Goal: Task Accomplishment & Management: Manage account settings

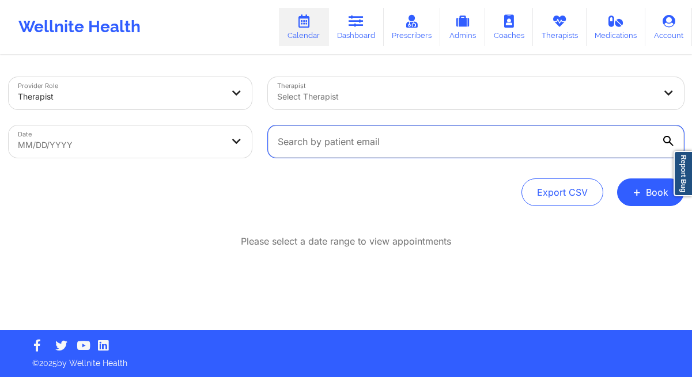
click at [378, 143] on input "text" at bounding box center [476, 142] width 416 height 32
paste input "[EMAIL_ADDRESS][DOMAIN_NAME]"
type input "[EMAIL_ADDRESS][DOMAIN_NAME]"
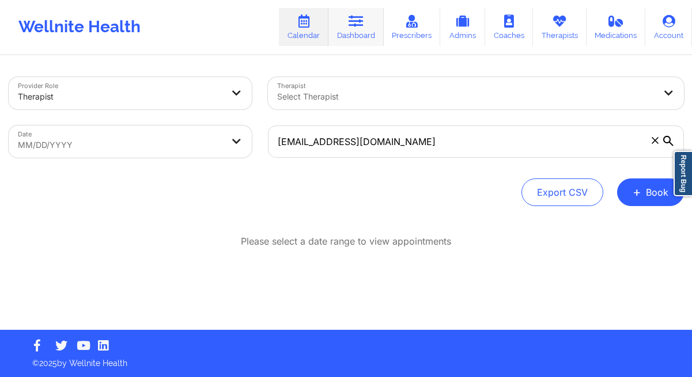
click at [356, 36] on link "Dashboard" at bounding box center [355, 27] width 55 height 38
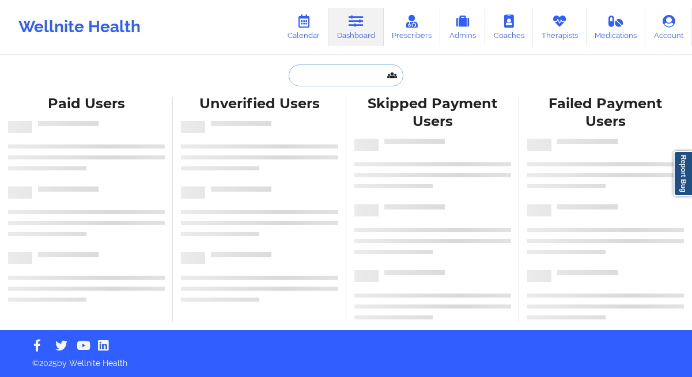
click at [336, 81] on input "text" at bounding box center [346, 76] width 114 height 22
paste input "[EMAIL_ADDRESS][DOMAIN_NAME]"
type input "[EMAIL_ADDRESS][DOMAIN_NAME]"
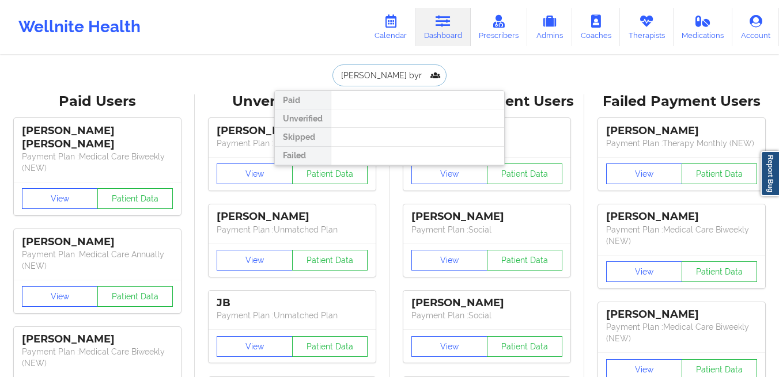
type input "[PERSON_NAME]"
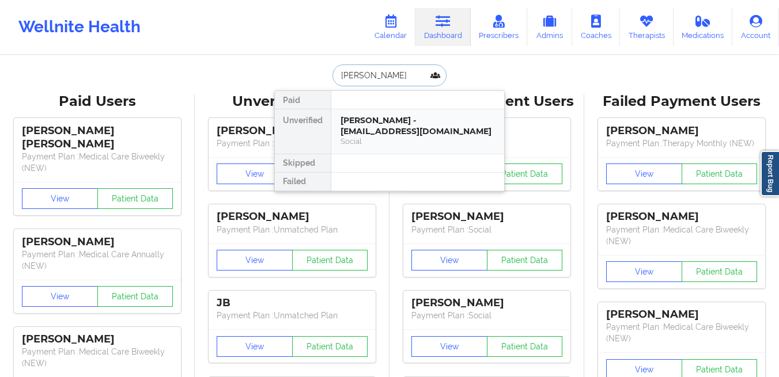
click at [380, 115] on div "[PERSON_NAME] - [EMAIL_ADDRESS][DOMAIN_NAME] Social" at bounding box center [417, 131] width 173 height 44
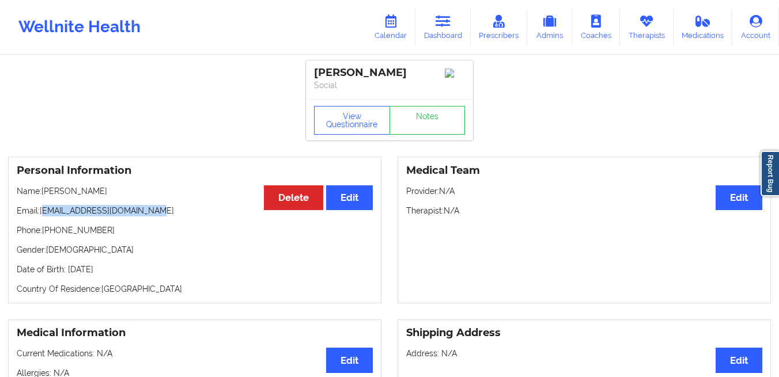
drag, startPoint x: 164, startPoint y: 213, endPoint x: 43, endPoint y: 214, distance: 120.9
click at [43, 214] on p "Email: [PERSON_NAME][EMAIL_ADDRESS][DOMAIN_NAME]" at bounding box center [195, 211] width 356 height 12
copy p "[EMAIL_ADDRESS][DOMAIN_NAME]"
click at [399, 33] on link "Calendar" at bounding box center [391, 27] width 50 height 38
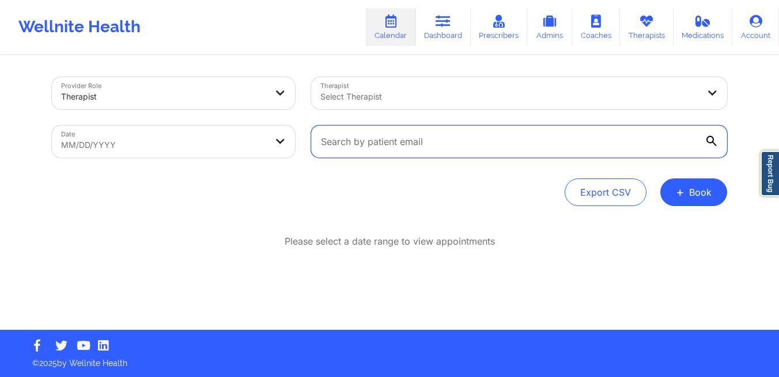
click at [369, 139] on input "text" at bounding box center [519, 142] width 416 height 32
paste input "[EMAIL_ADDRESS][DOMAIN_NAME]"
type input "[EMAIL_ADDRESS][DOMAIN_NAME]"
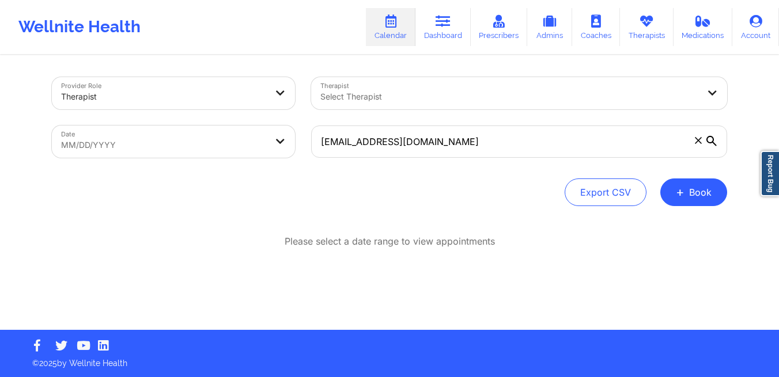
click at [242, 154] on body "Wellnite Health Calendar Dashboard Prescribers Admins Coaches Therapists Medica…" at bounding box center [389, 188] width 779 height 377
select select "2025-8"
select select "2025-9"
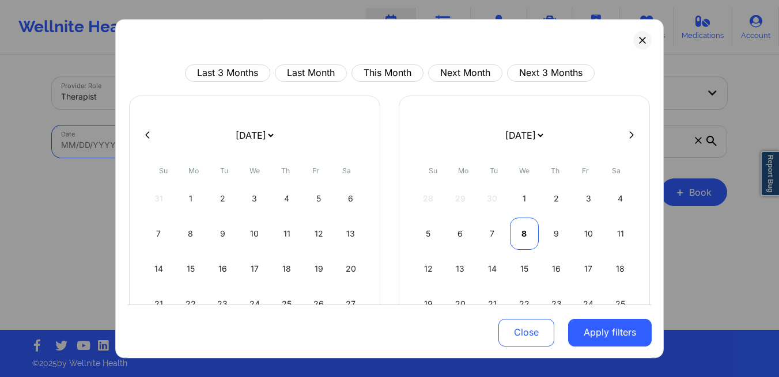
click at [524, 234] on div "8" at bounding box center [524, 234] width 29 height 32
select select "2025-9"
select select "2025-10"
select select "2025-9"
select select "2025-10"
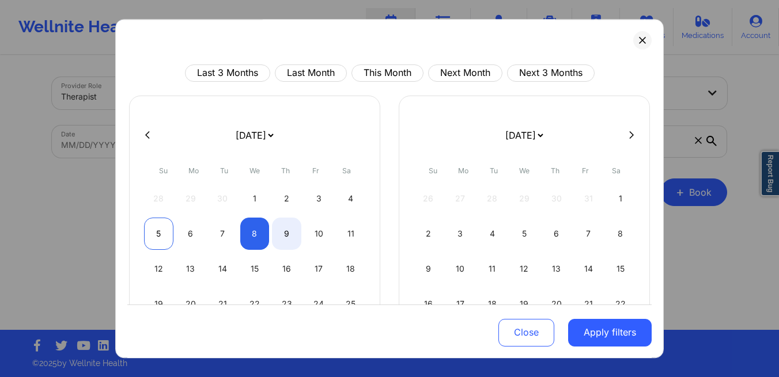
select select "2025-9"
select select "2025-10"
select select "2025-9"
select select "2025-10"
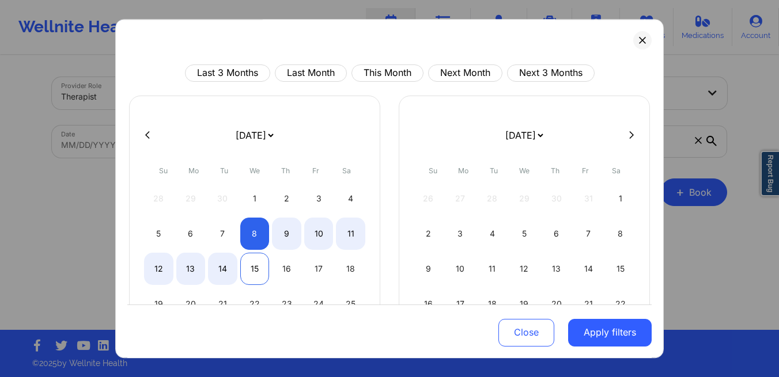
select select "2025-9"
select select "2025-10"
click at [249, 269] on div "15" at bounding box center [254, 269] width 29 height 32
select select "2025-9"
select select "2025-10"
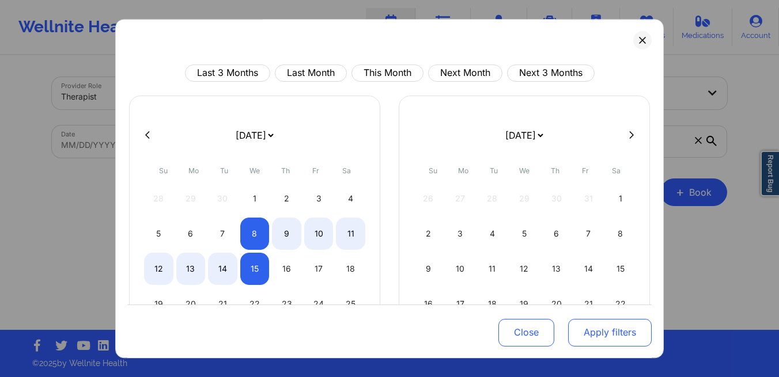
click at [574, 330] on button "Apply filters" at bounding box center [610, 332] width 84 height 28
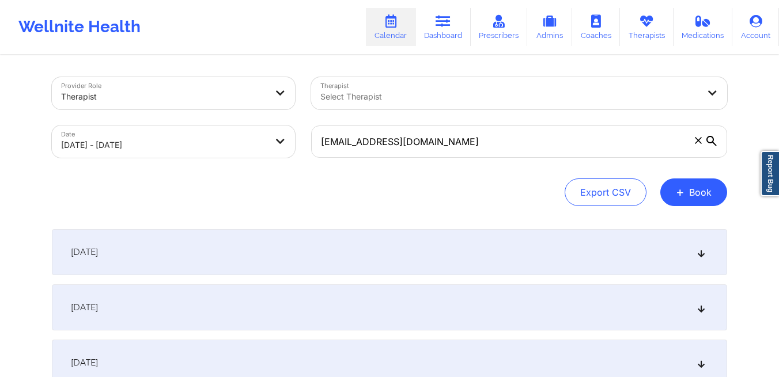
click at [251, 256] on div "[DATE]" at bounding box center [389, 252] width 675 height 46
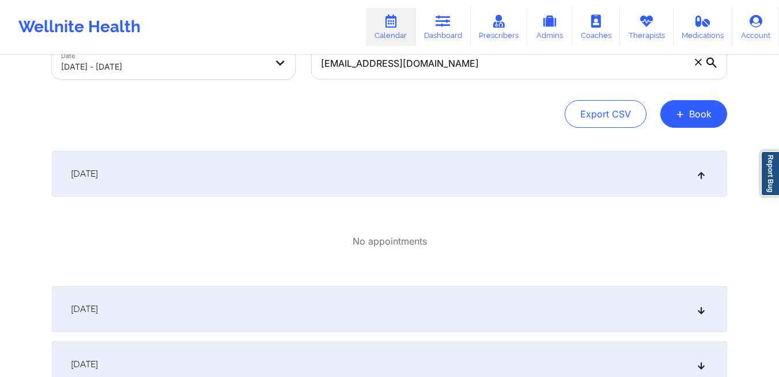
scroll to position [79, 0]
click at [238, 331] on div "[DATE]" at bounding box center [389, 308] width 675 height 46
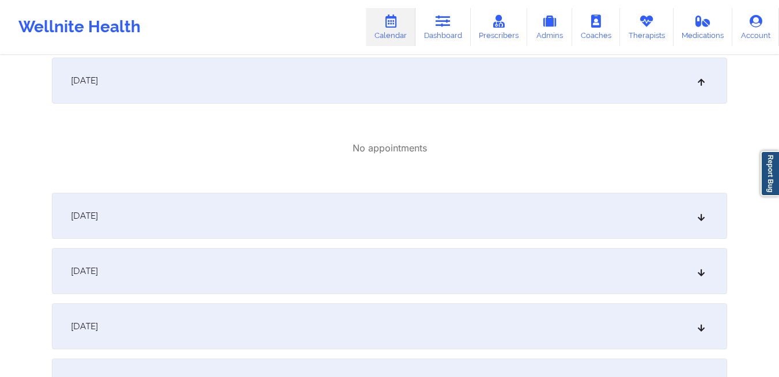
scroll to position [316, 0]
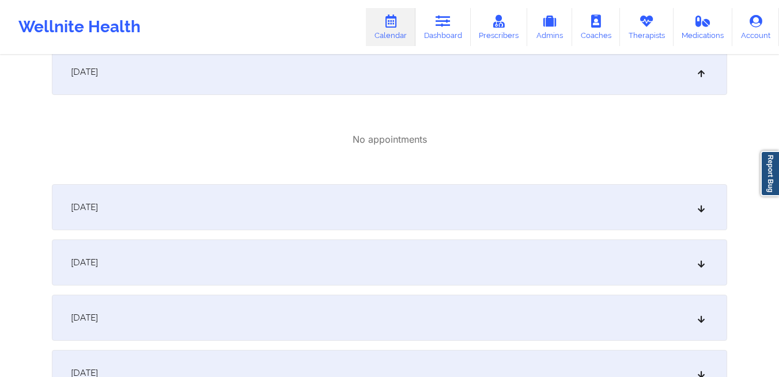
click at [226, 196] on div "[DATE]" at bounding box center [389, 207] width 675 height 46
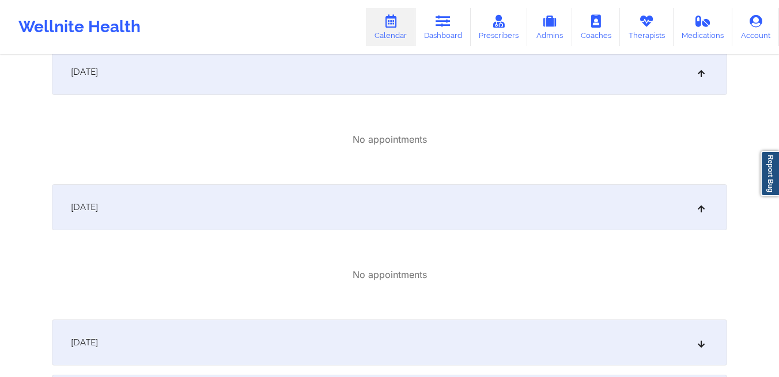
click at [216, 360] on div "[DATE]" at bounding box center [389, 343] width 675 height 46
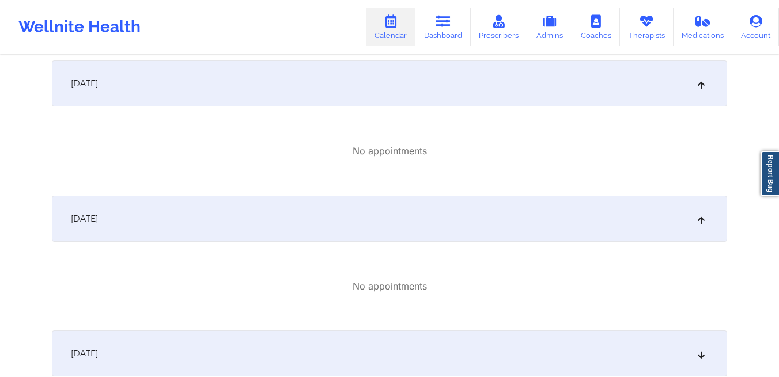
click at [203, 358] on div "[DATE]" at bounding box center [389, 354] width 675 height 46
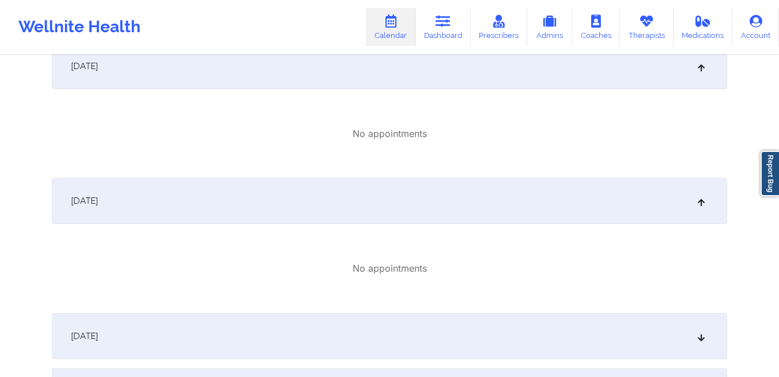
click at [198, 351] on div "[DATE]" at bounding box center [389, 336] width 675 height 46
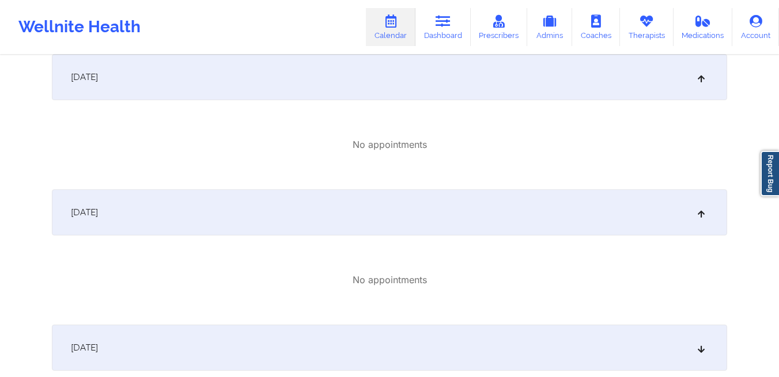
click at [198, 351] on div "[DATE]" at bounding box center [389, 348] width 675 height 46
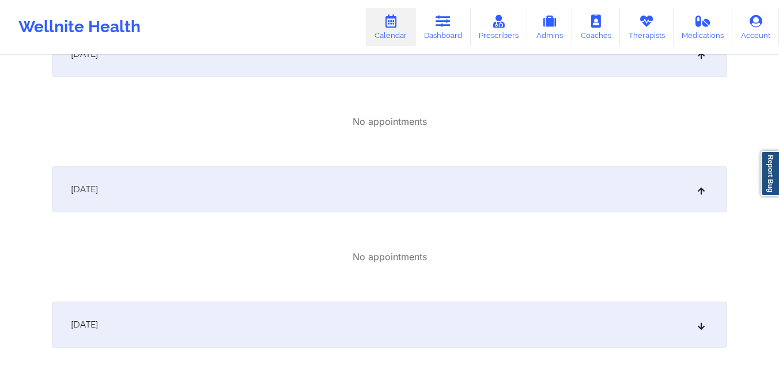
scroll to position [875, 0]
click at [191, 334] on div "[DATE]" at bounding box center [389, 324] width 675 height 46
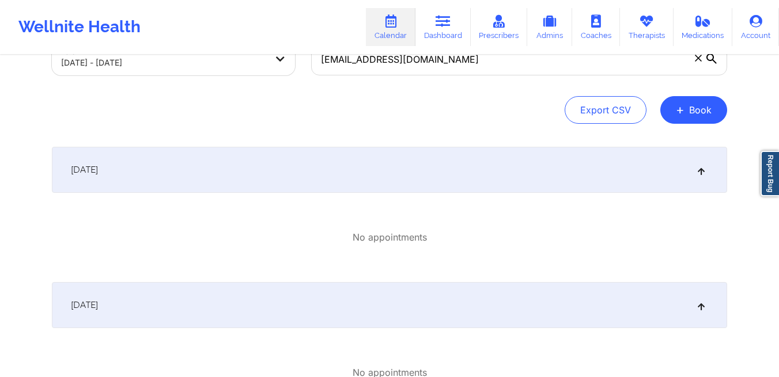
scroll to position [0, 0]
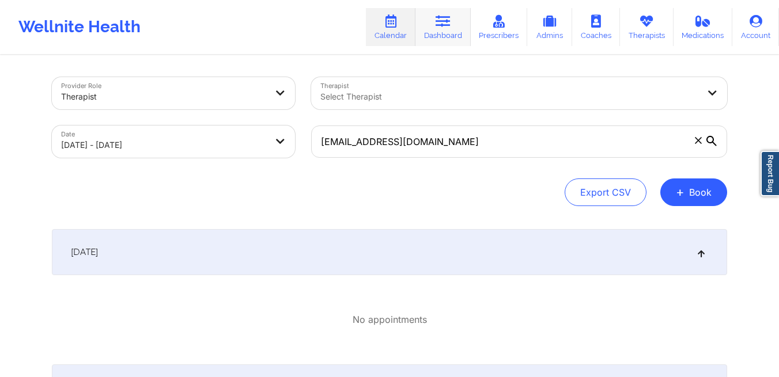
click at [438, 28] on link "Dashboard" at bounding box center [442, 27] width 55 height 38
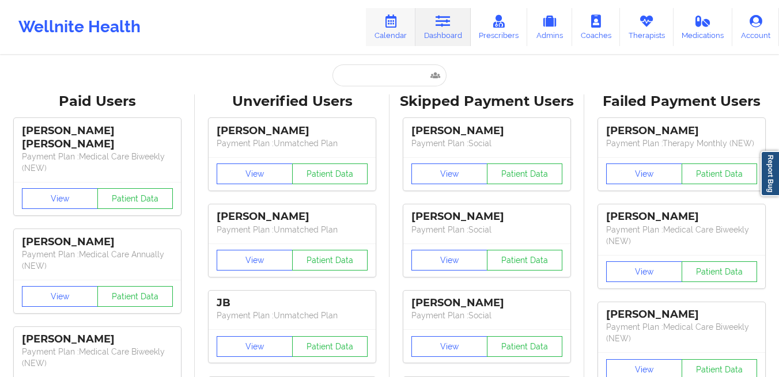
click at [388, 31] on link "Calendar" at bounding box center [391, 27] width 50 height 38
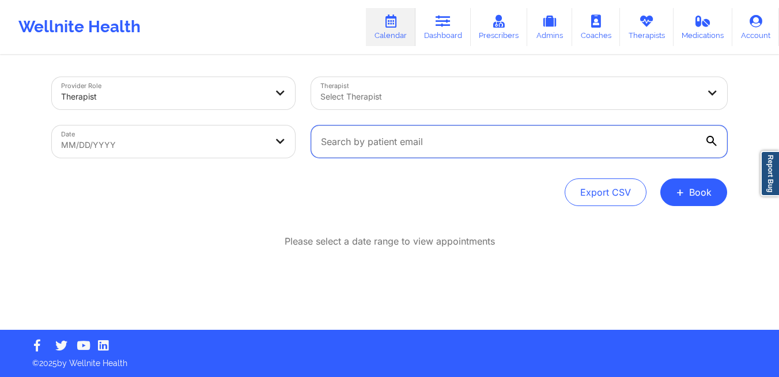
click at [442, 149] on input "text" at bounding box center [519, 142] width 416 height 32
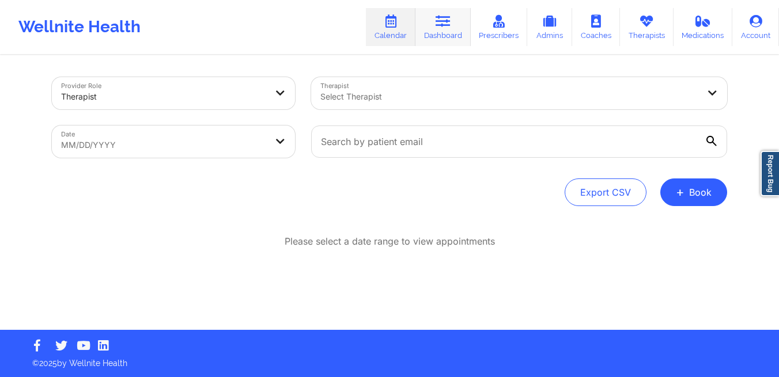
click at [446, 41] on link "Dashboard" at bounding box center [442, 27] width 55 height 38
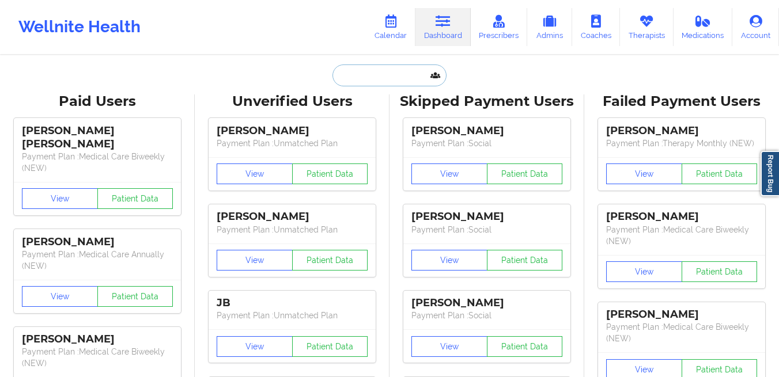
click at [405, 82] on input "text" at bounding box center [389, 76] width 114 height 22
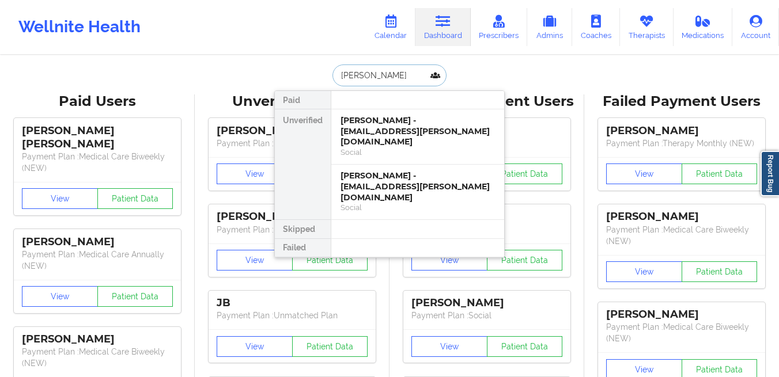
paste input "[EMAIL_ADDRESS][DOMAIN_NAME]"
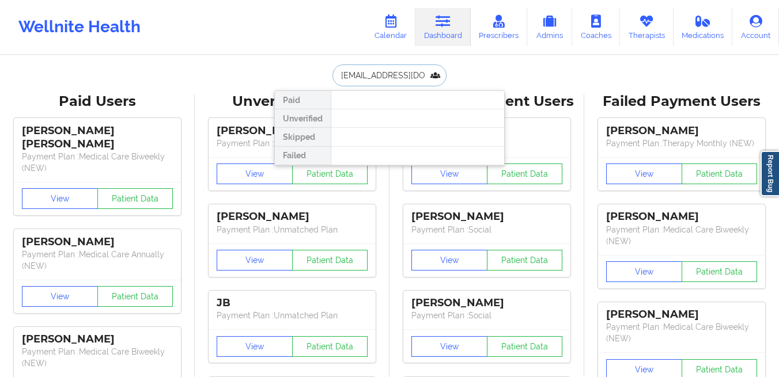
paste input "mothamm"
click at [370, 79] on input "[EMAIL_ADDRESS][DOMAIN_NAME]" at bounding box center [389, 76] width 114 height 22
paste input "text"
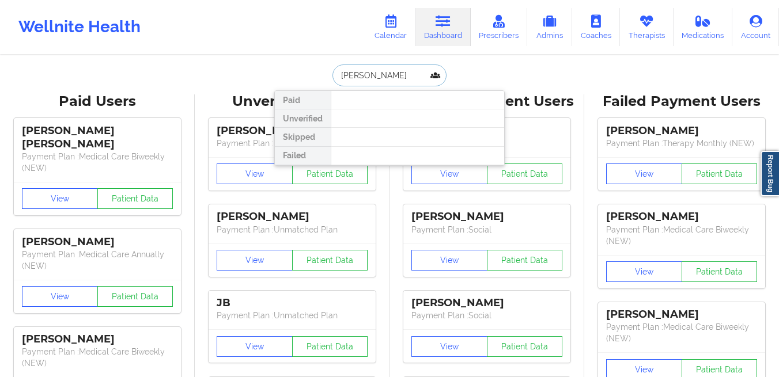
type input "[PERSON_NAME]"
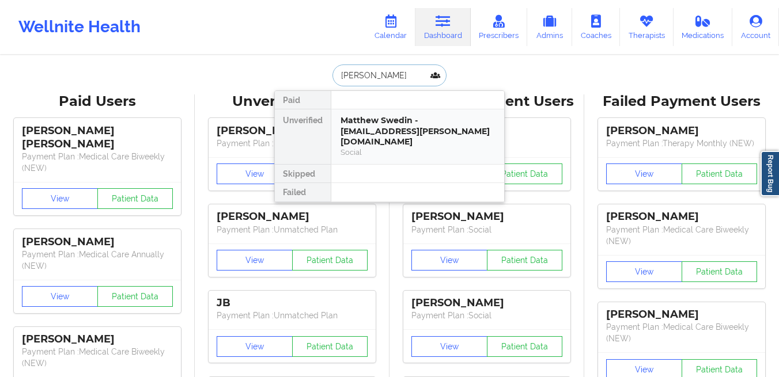
click at [362, 121] on div "Matthew Swedin - [EMAIL_ADDRESS][PERSON_NAME][DOMAIN_NAME]" at bounding box center [417, 131] width 154 height 32
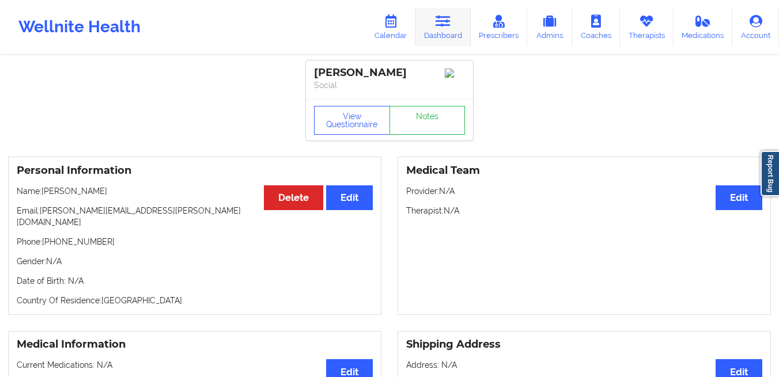
click at [442, 36] on link "Dashboard" at bounding box center [442, 27] width 55 height 38
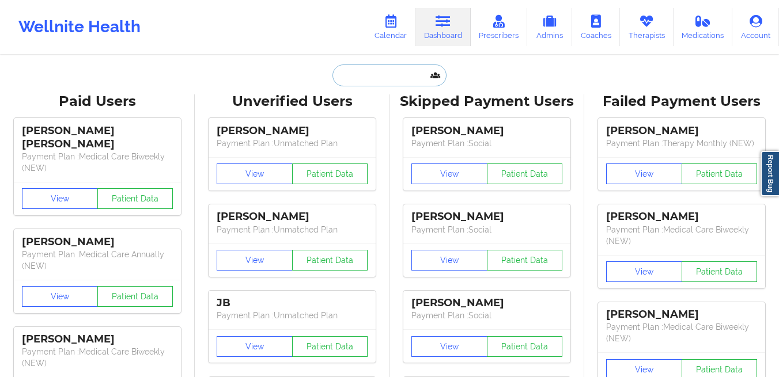
click at [387, 76] on input "text" at bounding box center [389, 76] width 114 height 22
paste input "[EMAIL_ADDRESS][DOMAIN_NAME]"
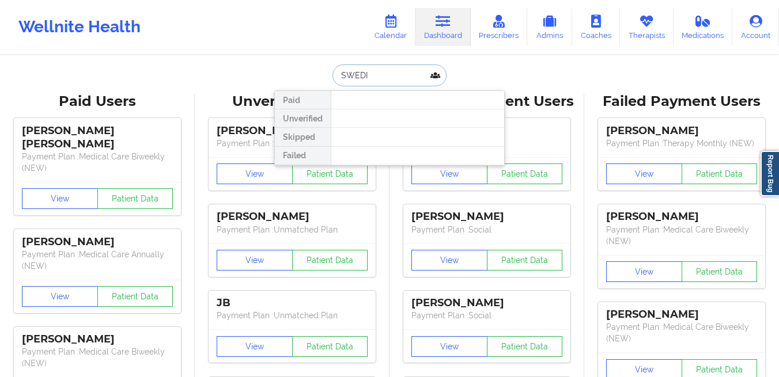
type input "[PERSON_NAME]"
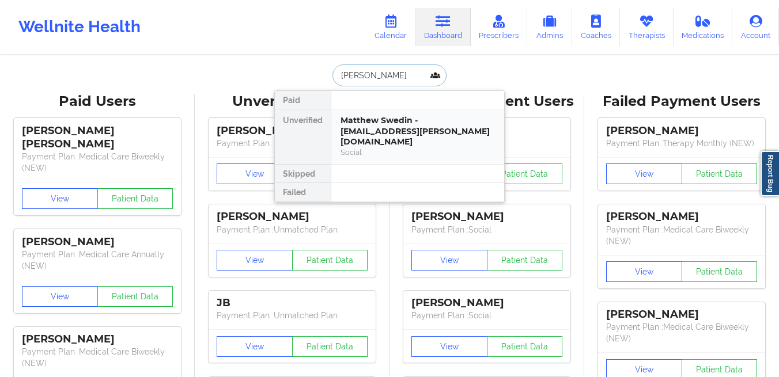
click at [424, 123] on div "Matthew Swedin - [EMAIL_ADDRESS][PERSON_NAME][DOMAIN_NAME]" at bounding box center [417, 131] width 154 height 32
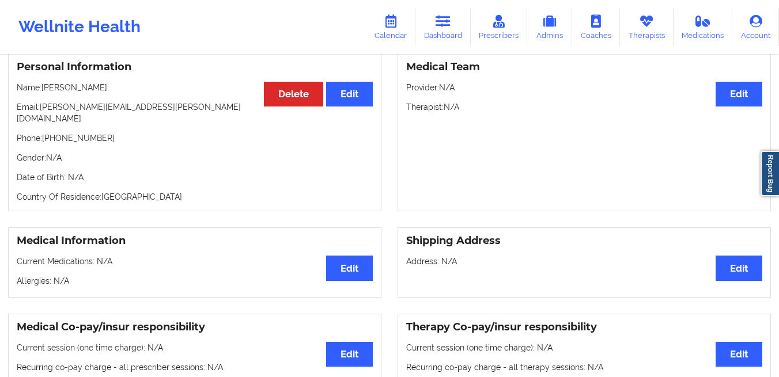
scroll to position [109, 0]
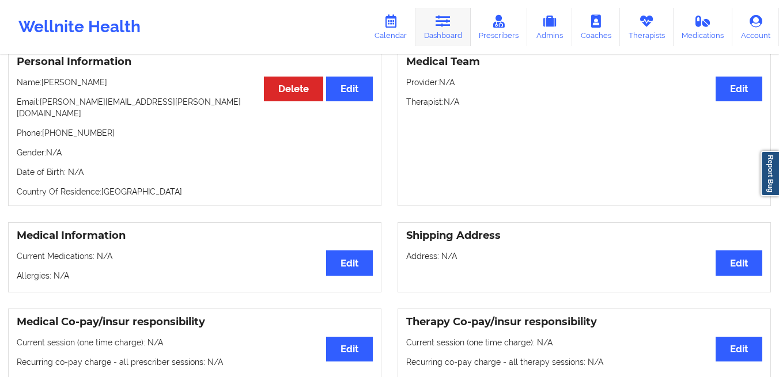
click at [443, 32] on link "Dashboard" at bounding box center [442, 27] width 55 height 38
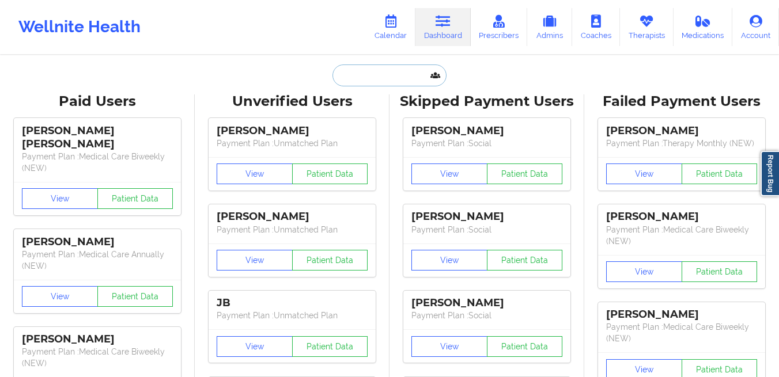
click at [400, 71] on input "text" at bounding box center [389, 76] width 114 height 22
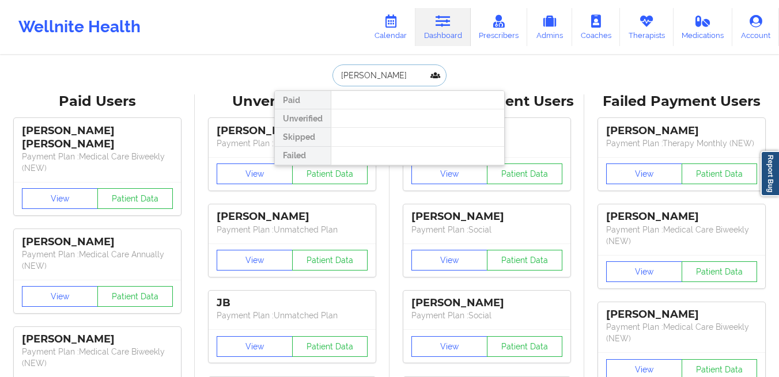
paste input "[EMAIL_ADDRESS][DOMAIN_NAME]"
type input "[EMAIL_ADDRESS][DOMAIN_NAME]"
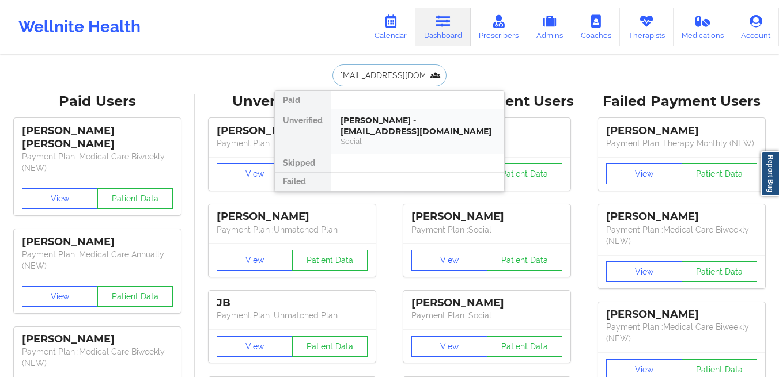
click at [363, 125] on div "[PERSON_NAME] - [EMAIL_ADDRESS][DOMAIN_NAME]" at bounding box center [417, 125] width 154 height 21
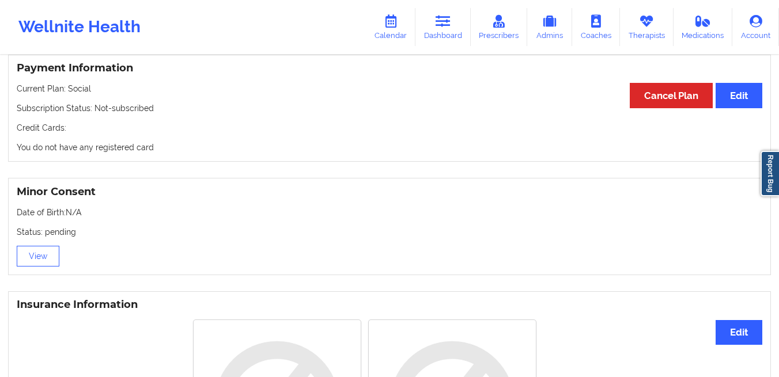
scroll to position [520, 0]
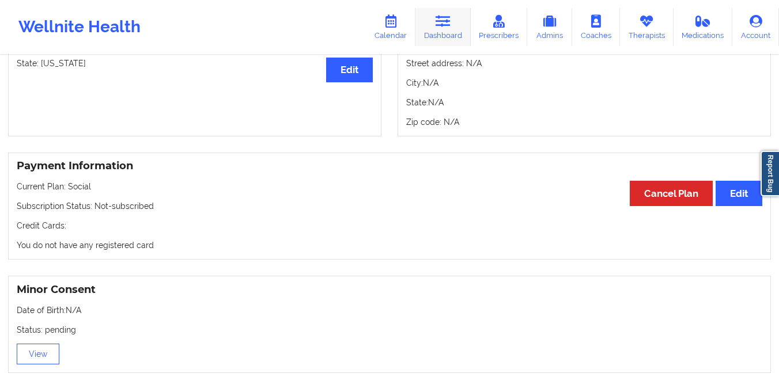
click at [439, 36] on link "Dashboard" at bounding box center [442, 27] width 55 height 38
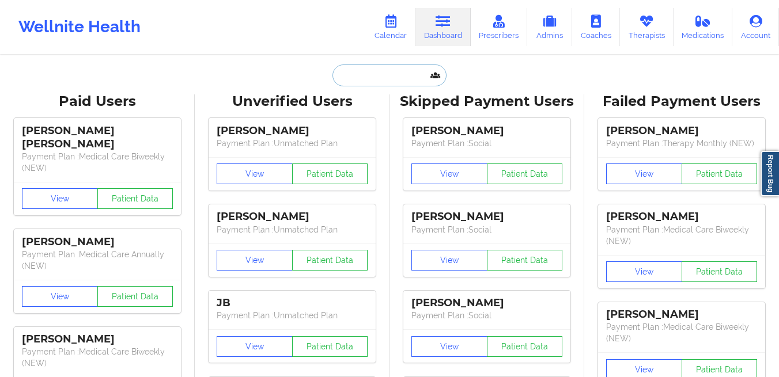
click at [381, 78] on input "text" at bounding box center [389, 76] width 114 height 22
paste input "[PERSON_NAME] Relafors"
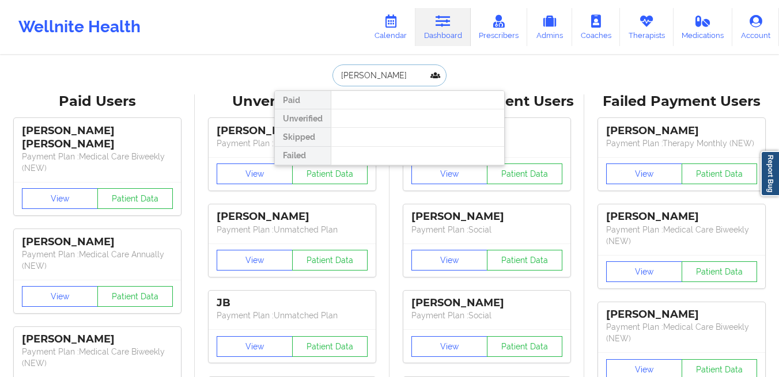
type input "[PERSON_NAME]"
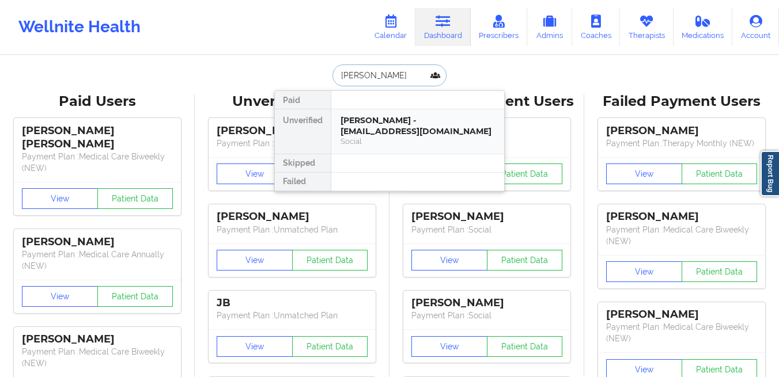
click at [381, 135] on div "[PERSON_NAME] - [EMAIL_ADDRESS][DOMAIN_NAME]" at bounding box center [417, 125] width 154 height 21
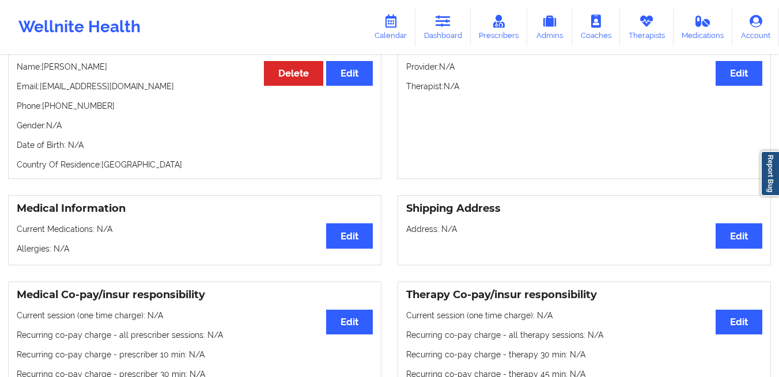
scroll to position [55, 0]
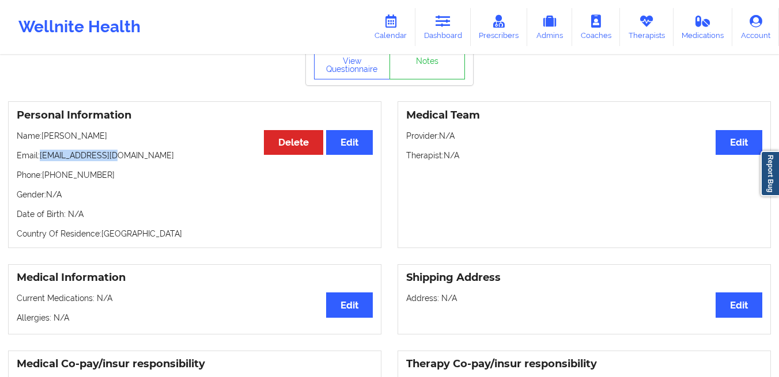
drag, startPoint x: 126, startPoint y: 158, endPoint x: 41, endPoint y: 159, distance: 84.1
click at [41, 159] on p "Email: [EMAIL_ADDRESS][DOMAIN_NAME]" at bounding box center [195, 156] width 356 height 12
copy p "[EMAIL_ADDRESS][DOMAIN_NAME]"
click at [444, 36] on link "Dashboard" at bounding box center [442, 27] width 55 height 38
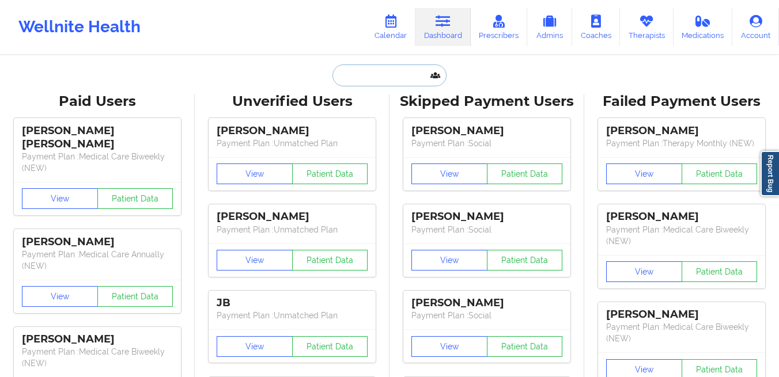
click at [392, 78] on input "text" at bounding box center [389, 76] width 114 height 22
paste input "[PERSON_NAME]"
type input "[PERSON_NAME]"
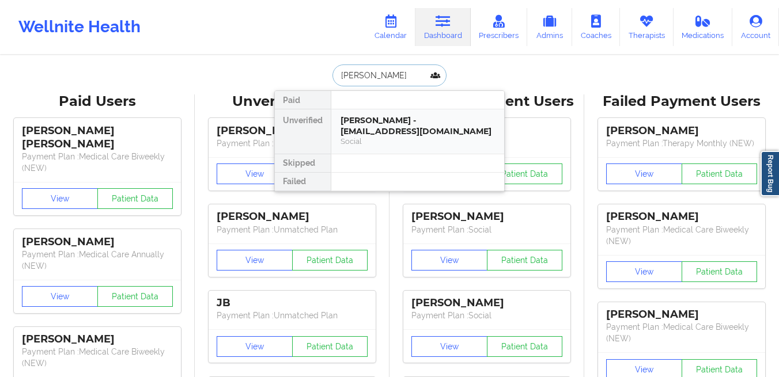
click at [352, 123] on div "[PERSON_NAME] - [EMAIL_ADDRESS][DOMAIN_NAME]" at bounding box center [417, 125] width 154 height 21
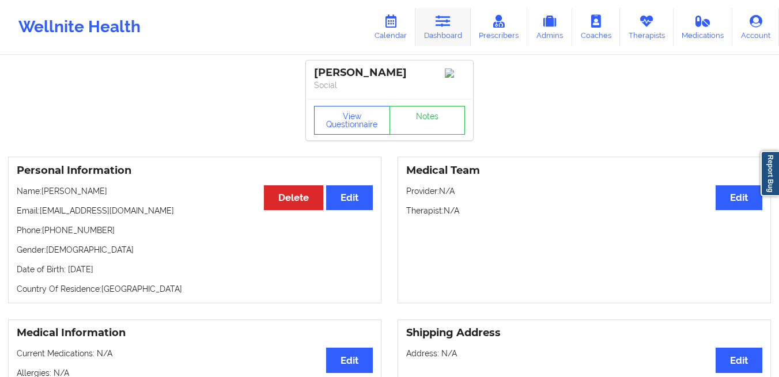
click at [440, 32] on link "Dashboard" at bounding box center [442, 27] width 55 height 38
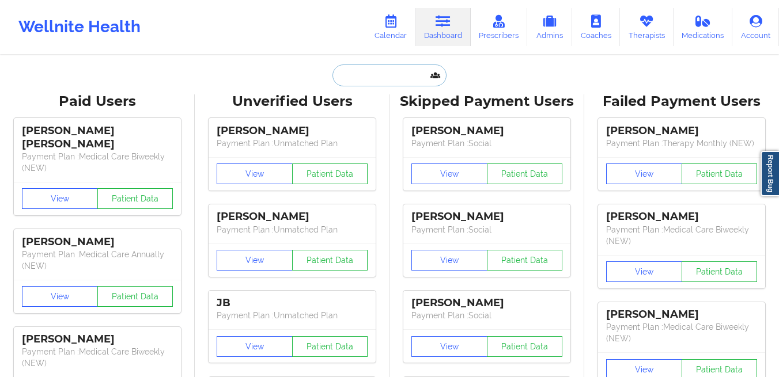
click at [342, 74] on input "text" at bounding box center [389, 76] width 114 height 22
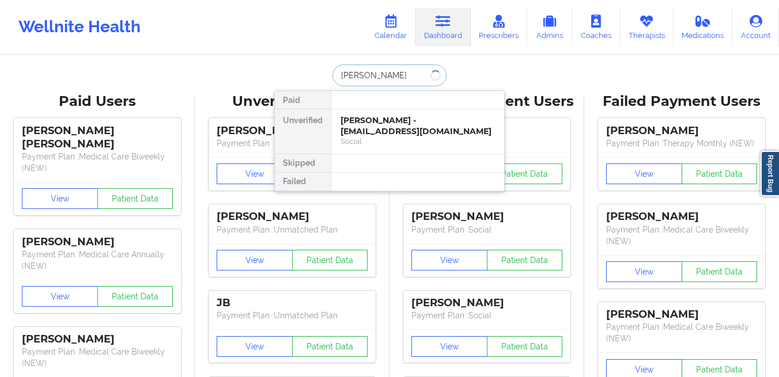
type input "[PERSON_NAME]"
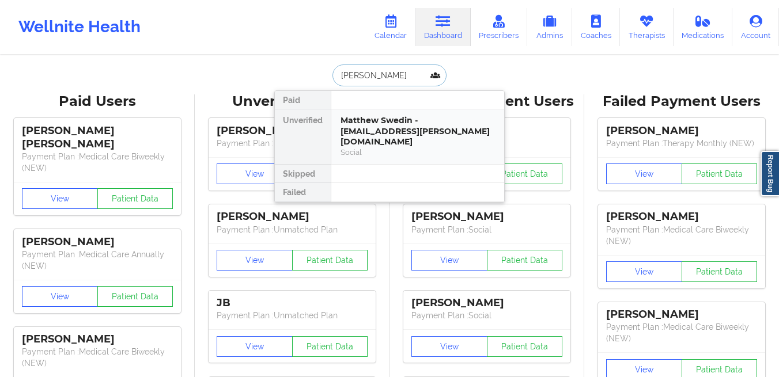
click at [362, 123] on div "Matthew Swedin - [EMAIL_ADDRESS][PERSON_NAME][DOMAIN_NAME]" at bounding box center [417, 131] width 154 height 32
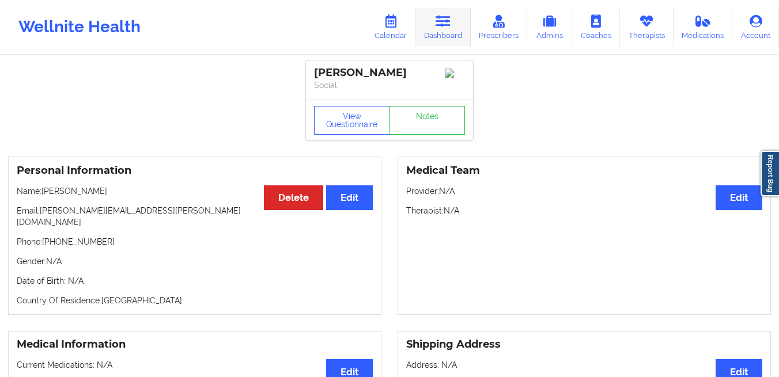
click at [431, 33] on link "Dashboard" at bounding box center [442, 27] width 55 height 38
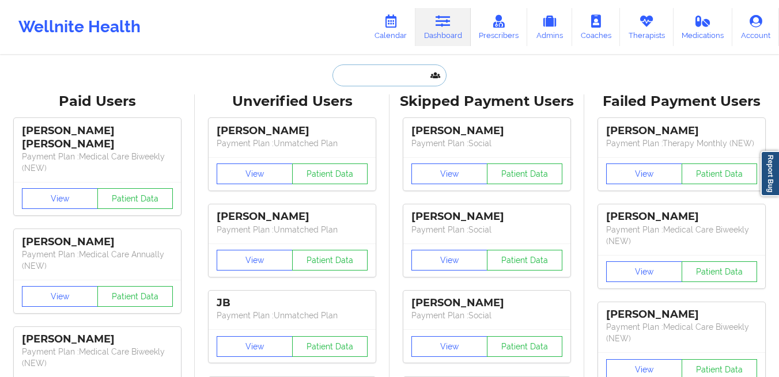
click at [377, 70] on input "text" at bounding box center [389, 76] width 114 height 22
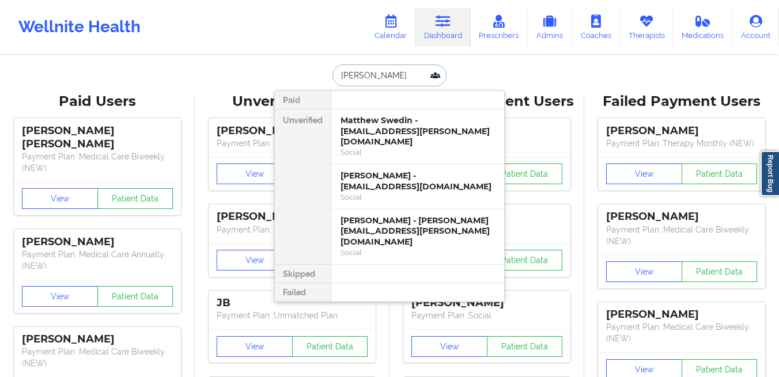
type input "[PERSON_NAME]"
click at [339, 172] on div "[PERSON_NAME] - [EMAIL_ADDRESS][DOMAIN_NAME] Social" at bounding box center [417, 187] width 173 height 45
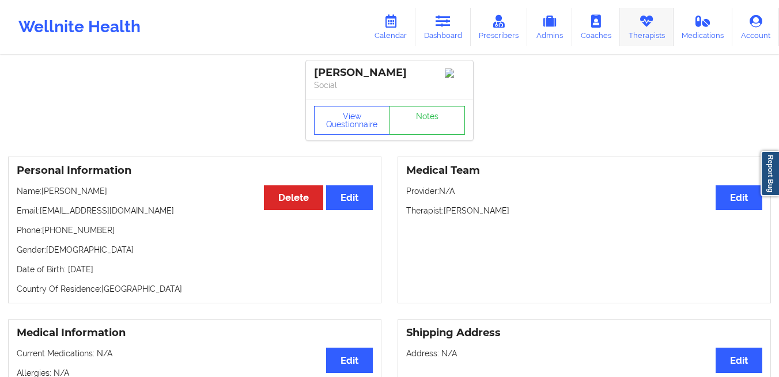
click at [637, 36] on link "Therapists" at bounding box center [647, 27] width 54 height 38
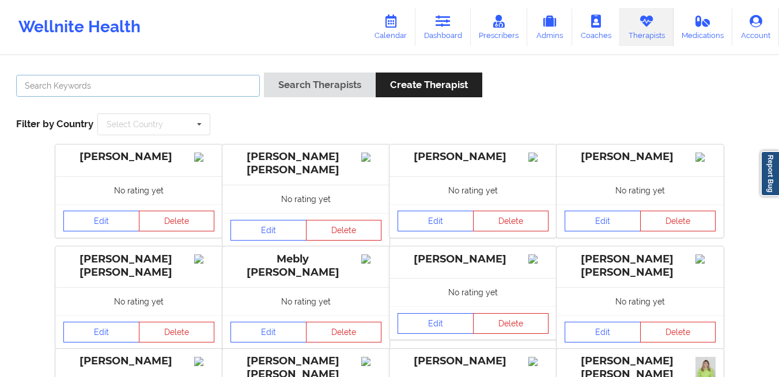
click at [224, 78] on input "text" at bounding box center [138, 86] width 244 height 22
type input "[PERSON_NAME]"
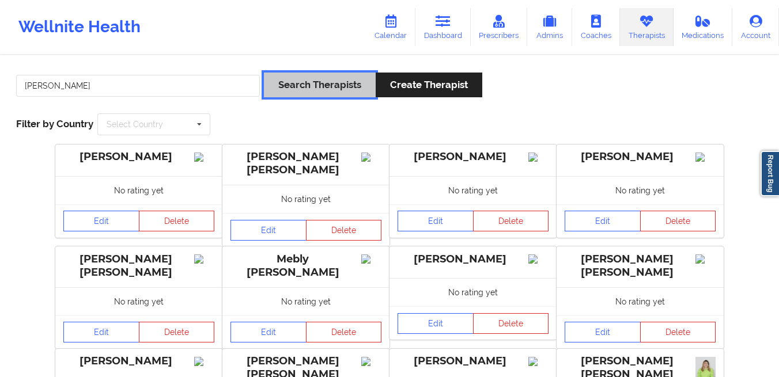
click at [306, 85] on button "Search Therapists" at bounding box center [320, 85] width 112 height 25
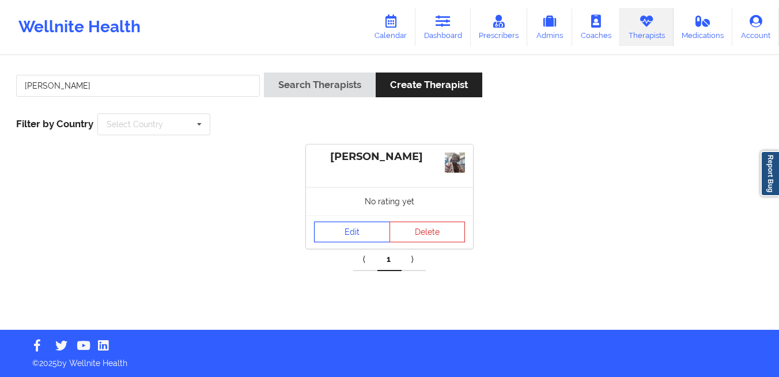
click at [330, 226] on link "Edit" at bounding box center [352, 232] width 76 height 21
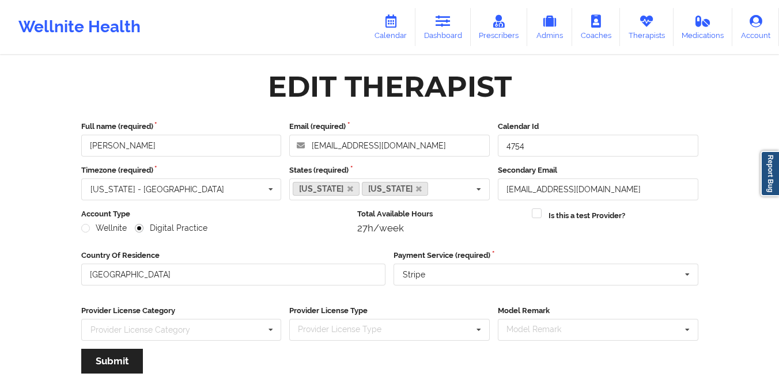
scroll to position [139, 0]
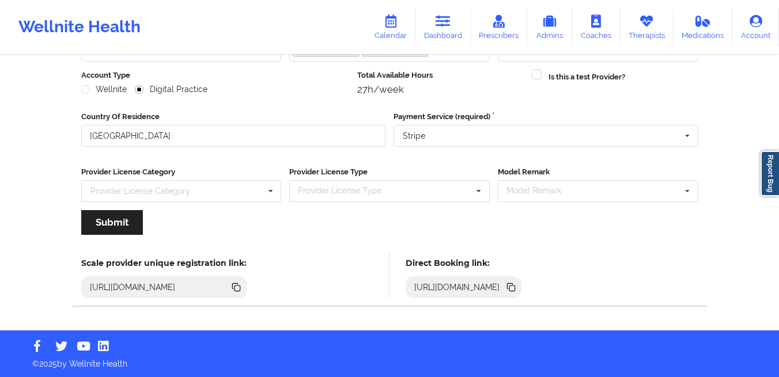
click at [515, 286] on icon at bounding box center [512, 289] width 6 height 6
click at [456, 24] on link "Dashboard" at bounding box center [442, 27] width 55 height 38
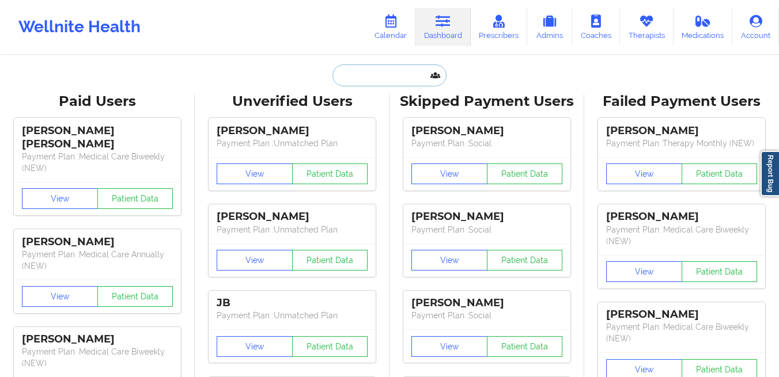
click at [382, 81] on input "text" at bounding box center [389, 76] width 114 height 22
paste input "[EMAIL_ADDRESS][DOMAIN_NAME]"
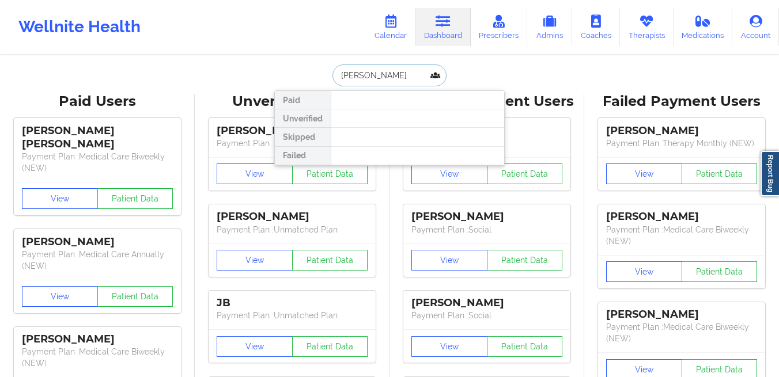
paste input "[EMAIL_ADDRESS][DOMAIN_NAME]"
click at [378, 74] on input "[EMAIL_ADDRESS][DOMAIN_NAME]" at bounding box center [389, 76] width 114 height 22
paste input "[PERSON_NAME].[PERSON_NAME]"
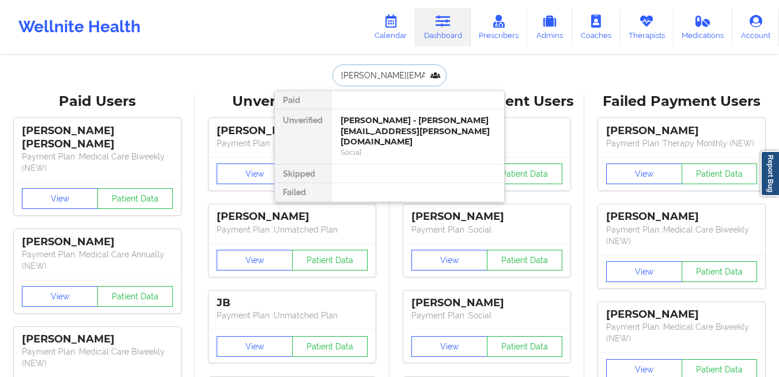
click at [406, 81] on input "[PERSON_NAME][EMAIL_ADDRESS][PERSON_NAME][DOMAIN_NAME]" at bounding box center [389, 76] width 114 height 22
click at [394, 77] on input "[PERSON_NAME][EMAIL_ADDRESS][PERSON_NAME][DOMAIN_NAME]" at bounding box center [389, 76] width 114 height 22
paste input "gwenglert"
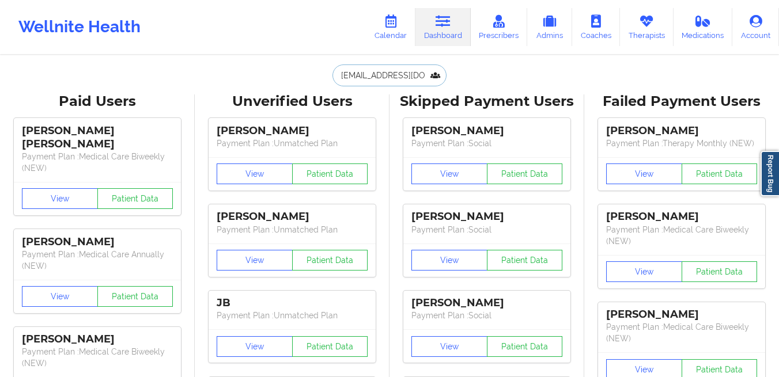
click at [385, 75] on input "[EMAIL_ADDRESS][DOMAIN_NAME]" at bounding box center [389, 76] width 114 height 22
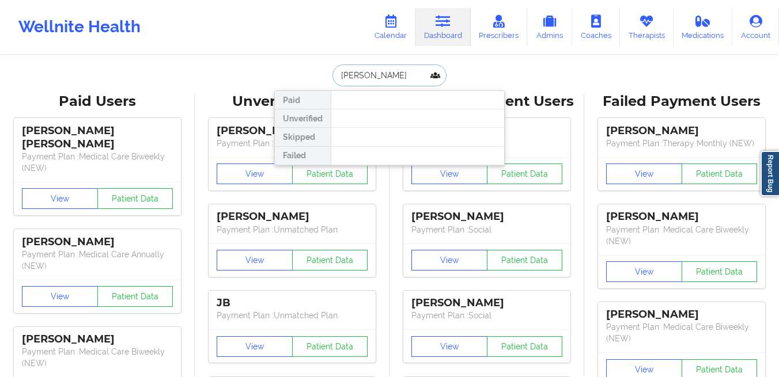
paste input "[EMAIL_ADDRESS][DOMAIN_NAME]"
click at [380, 73] on input "[EMAIL_ADDRESS][DOMAIN_NAME]" at bounding box center [389, 76] width 114 height 22
paste input "[PERSON_NAME]"
type input "[PERSON_NAME]"
